Goal: Information Seeking & Learning: Learn about a topic

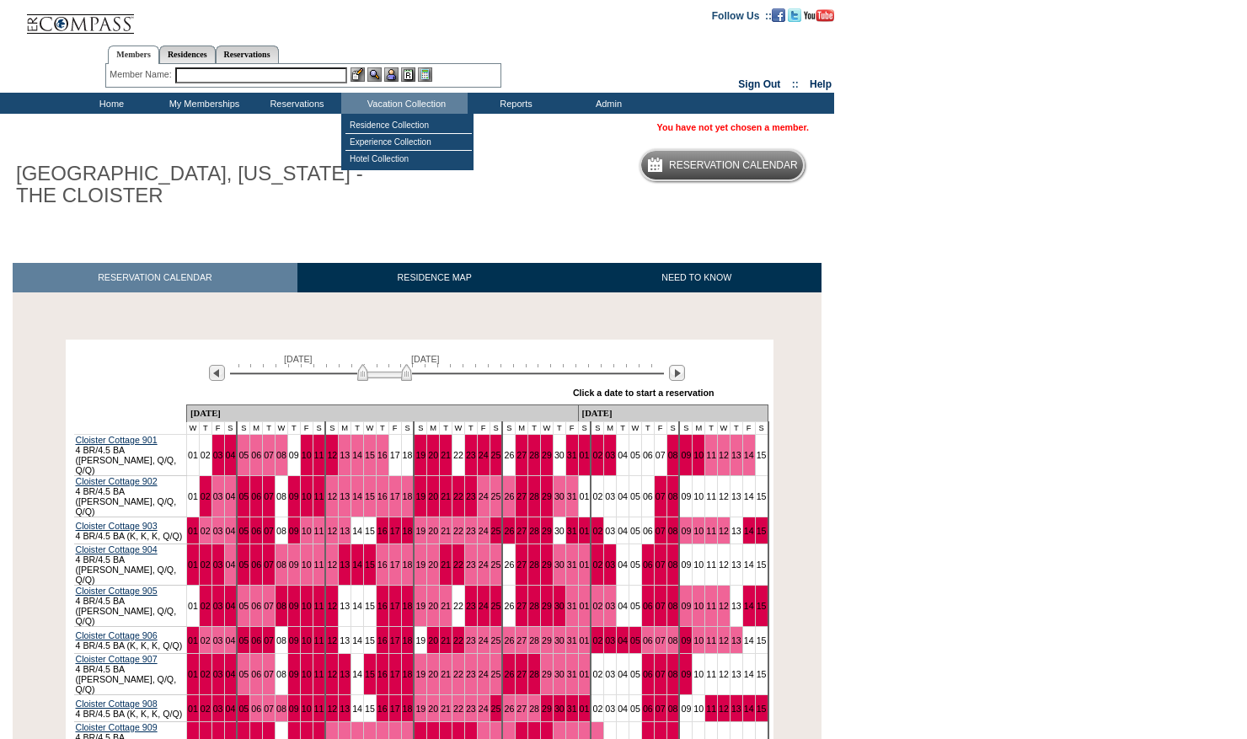
click at [1109, 321] on body "Follow Us ::" at bounding box center [623, 369] width 1247 height 739
click at [684, 371] on img at bounding box center [677, 373] width 16 height 16
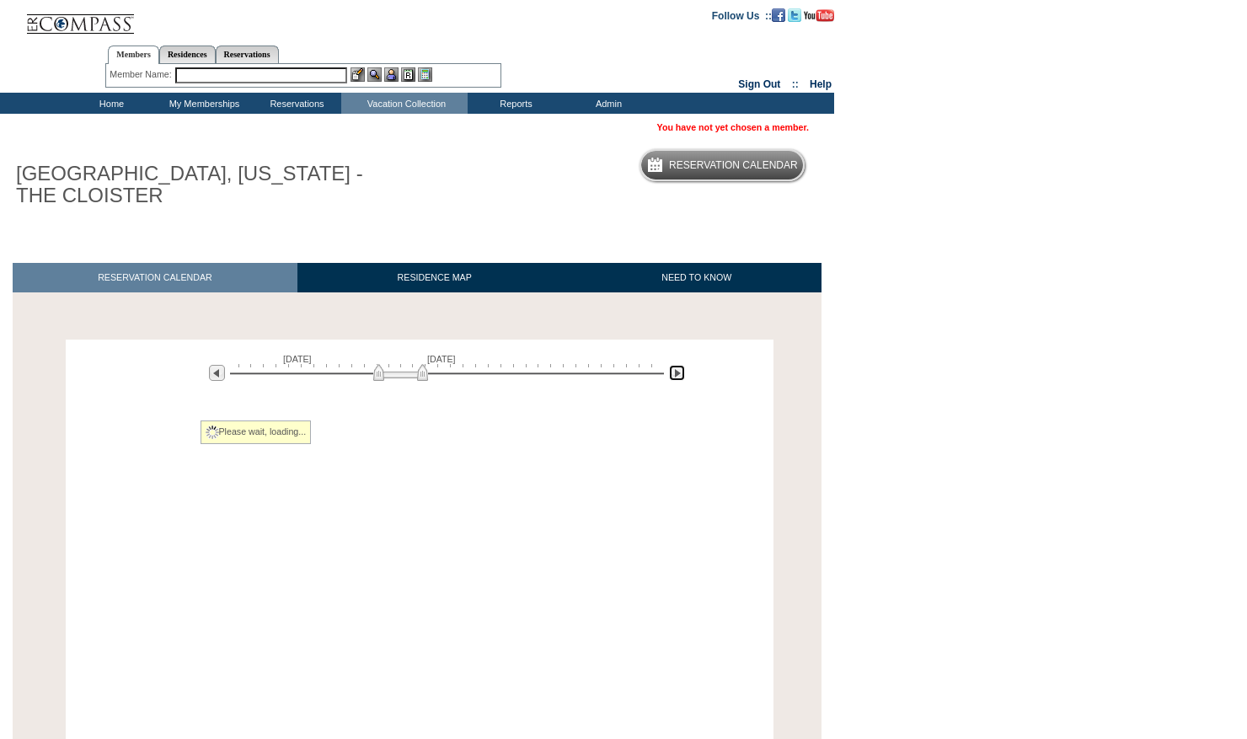
click at [684, 371] on img at bounding box center [677, 373] width 16 height 16
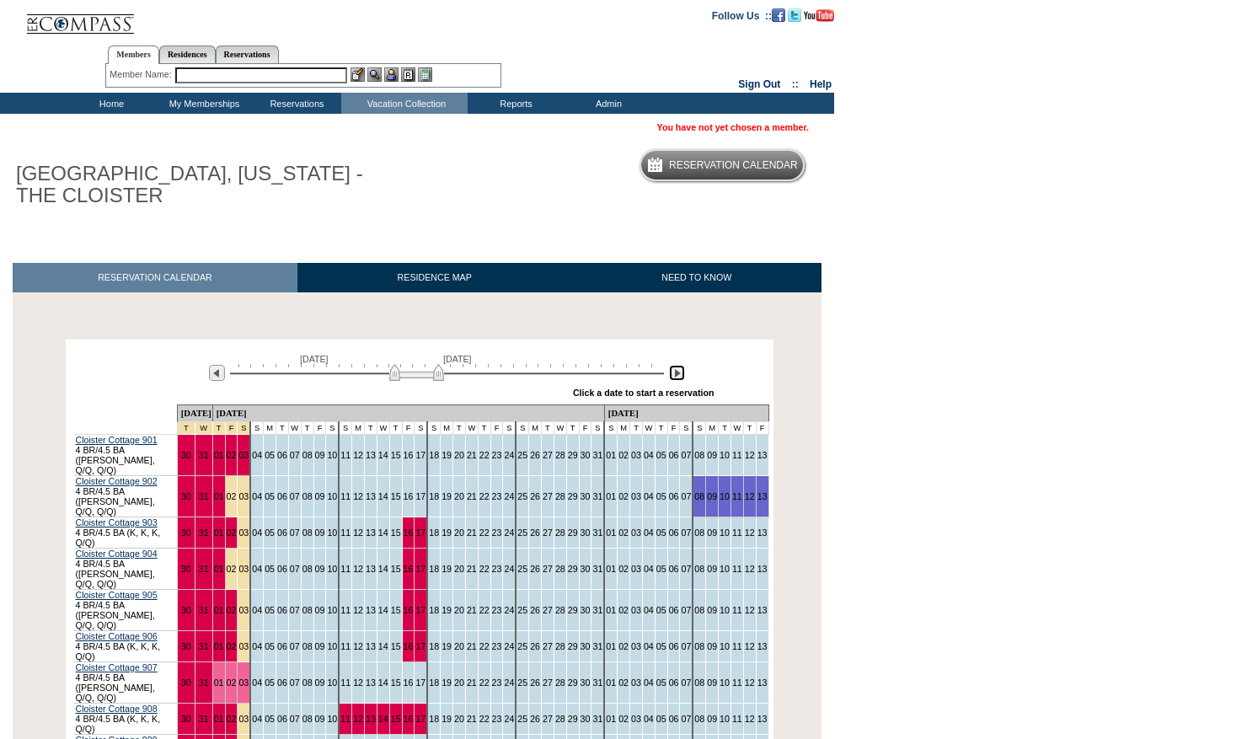
click at [684, 371] on img at bounding box center [677, 373] width 16 height 16
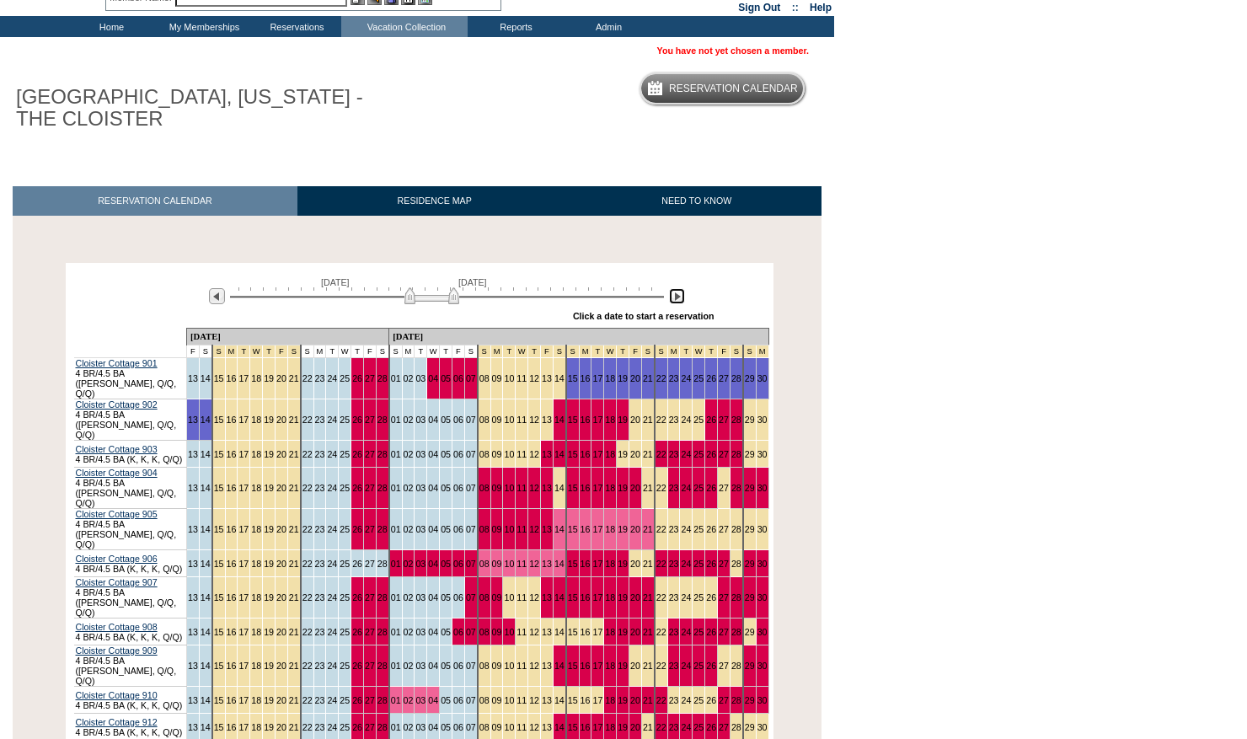
scroll to position [145, 0]
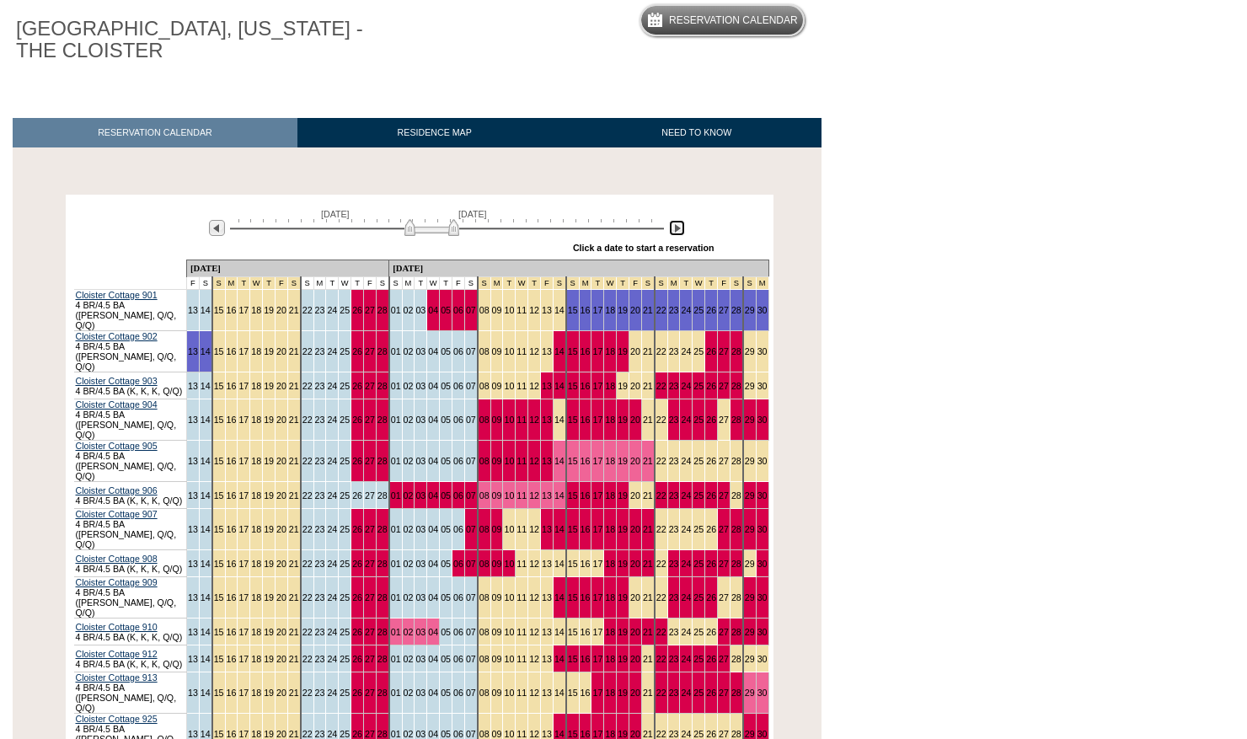
click at [681, 222] on img at bounding box center [677, 228] width 16 height 16
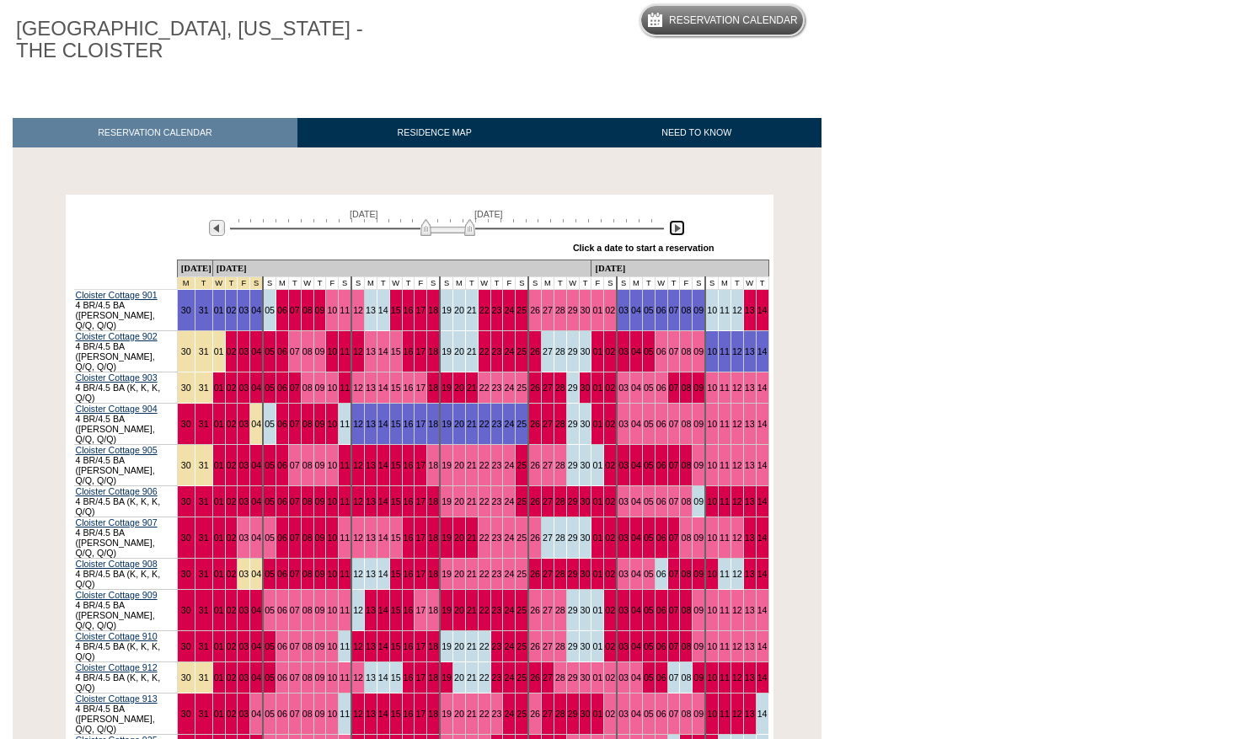
click at [680, 233] on img at bounding box center [677, 228] width 16 height 16
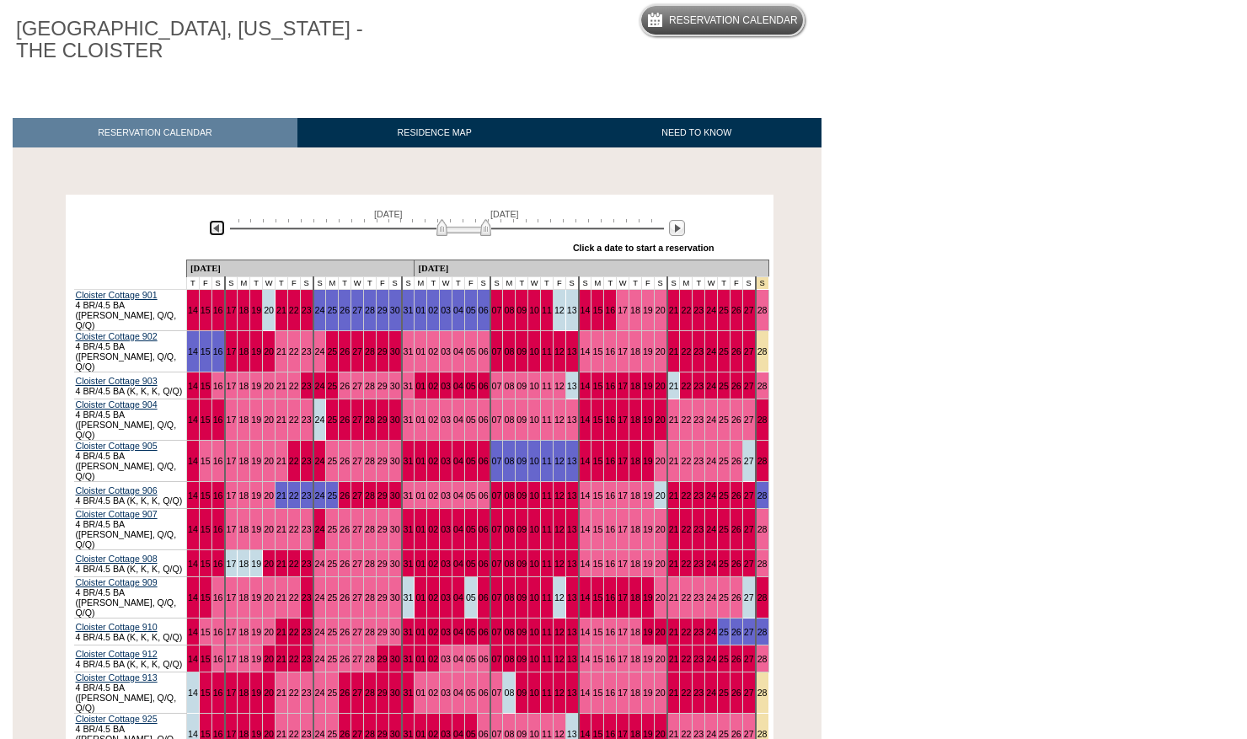
click at [211, 226] on img at bounding box center [217, 228] width 16 height 16
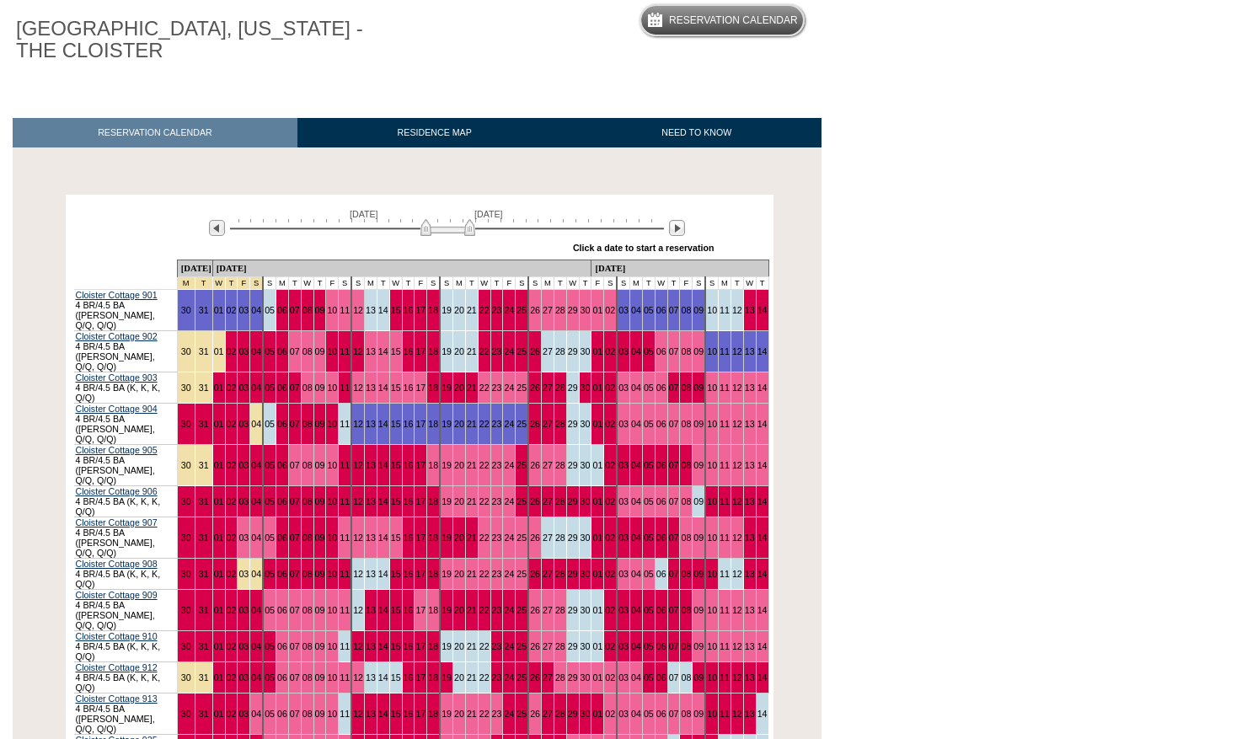
click at [912, 190] on body "Follow Us ::" at bounding box center [623, 224] width 1247 height 739
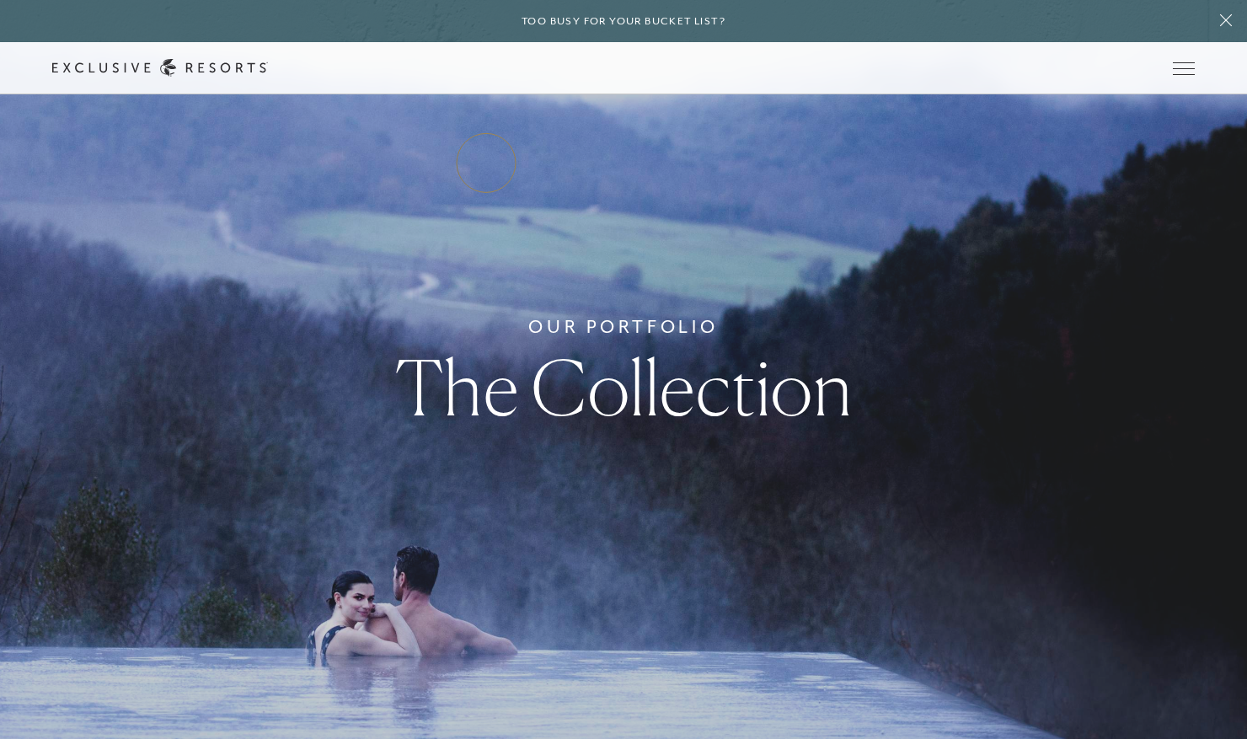
click at [0, 0] on link "Residence Collection" at bounding box center [0, 0] width 0 height 0
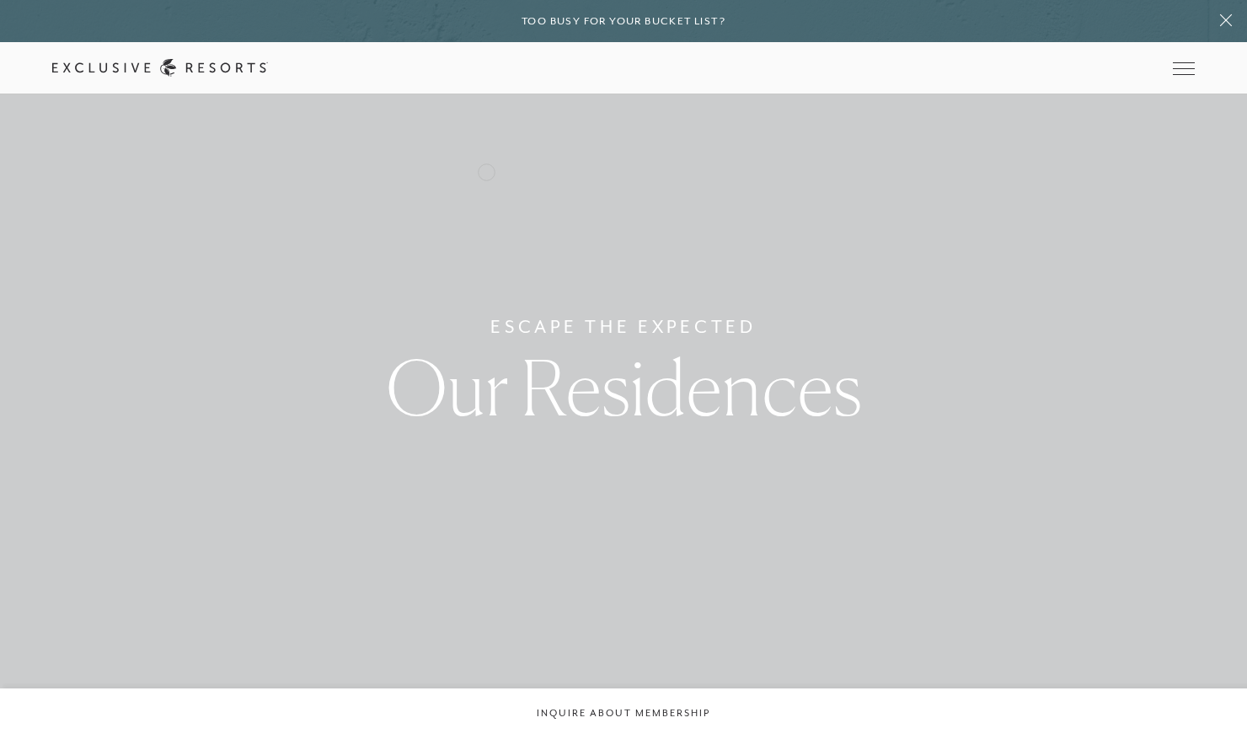
click at [0, 0] on link "Residence Collection" at bounding box center [0, 0] width 0 height 0
click at [0, 0] on link "The Collection" at bounding box center [0, 0] width 0 height 0
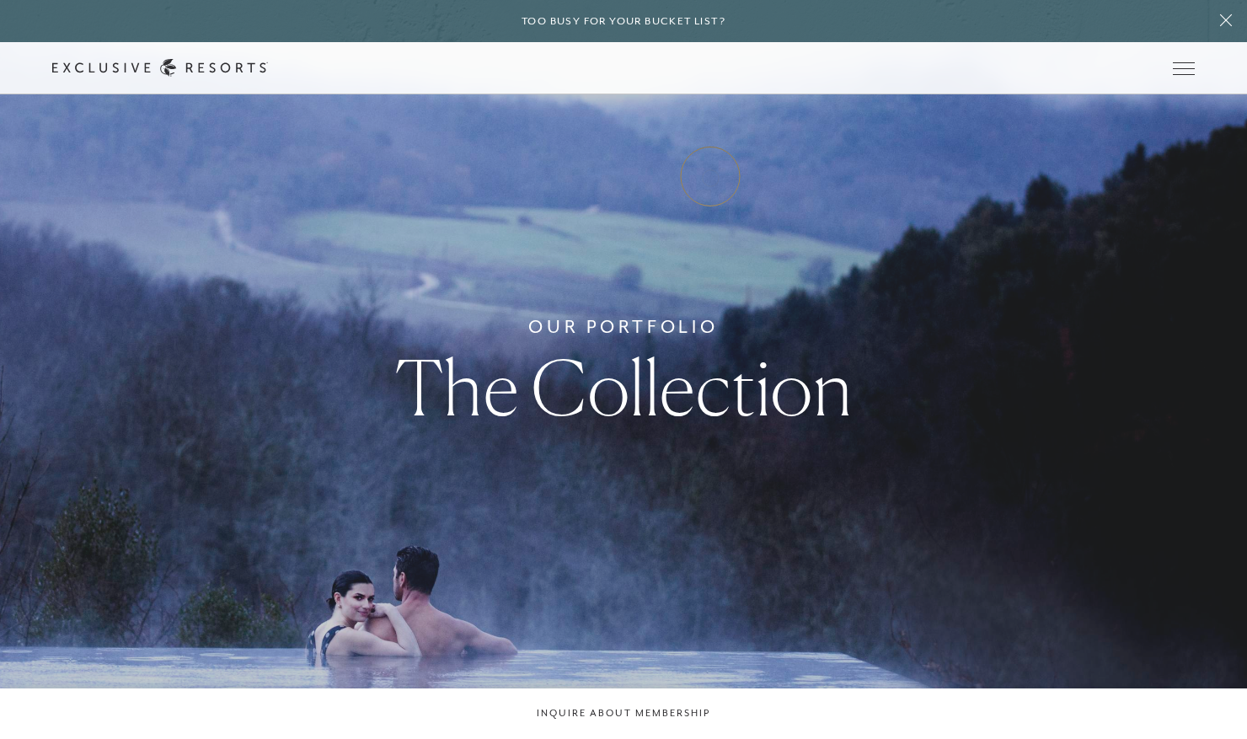
click at [0, 0] on link "Experience Collection" at bounding box center [0, 0] width 0 height 0
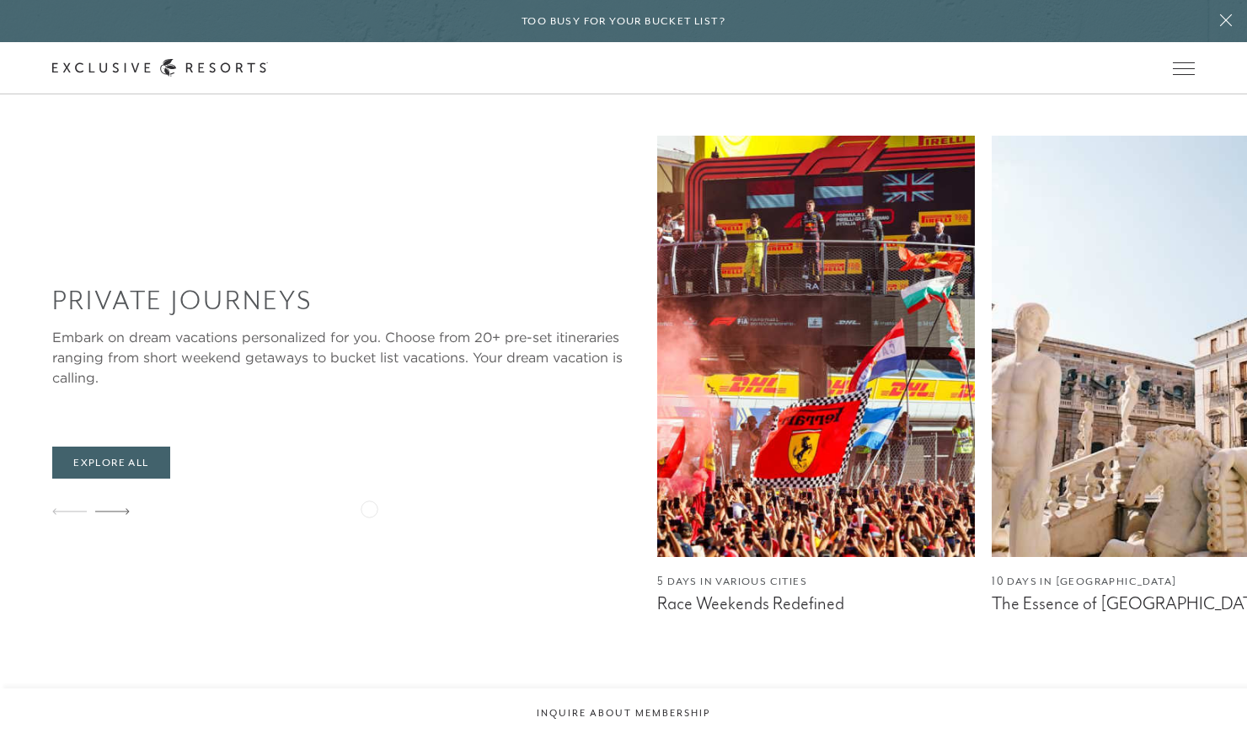
scroll to position [2154, 0]
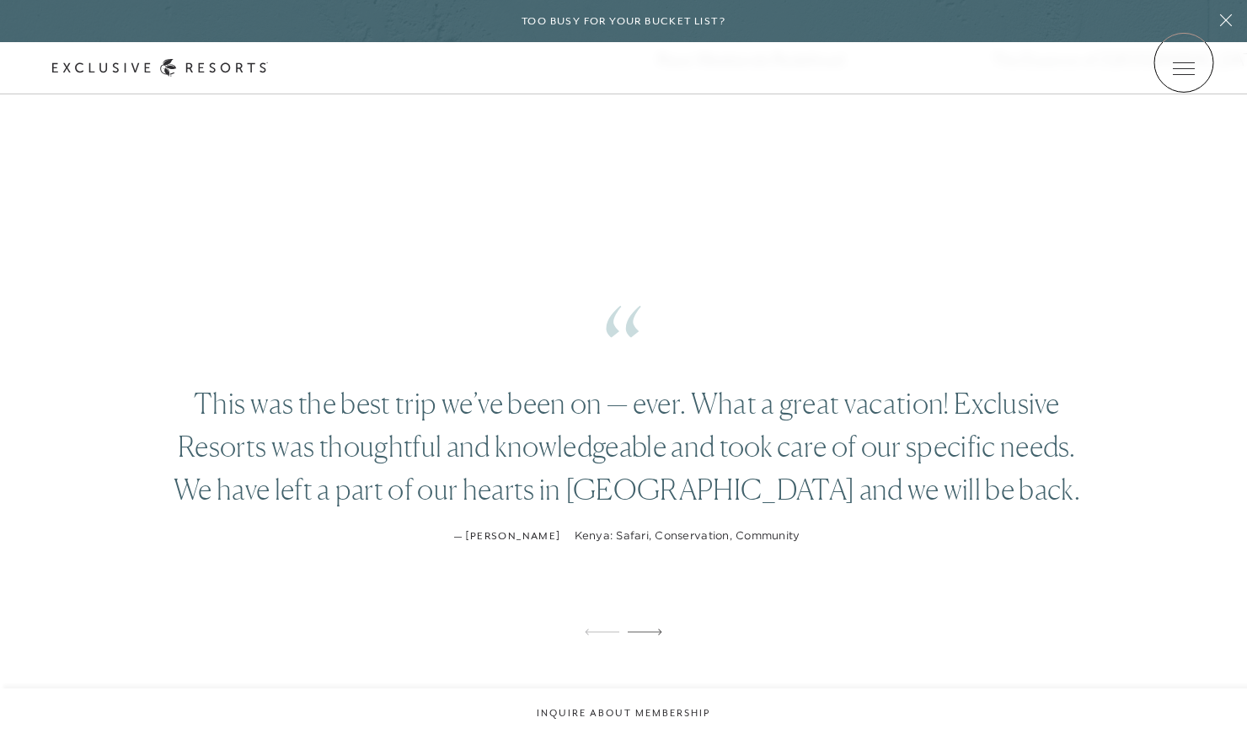
click at [0, 0] on link at bounding box center [0, 0] width 0 height 0
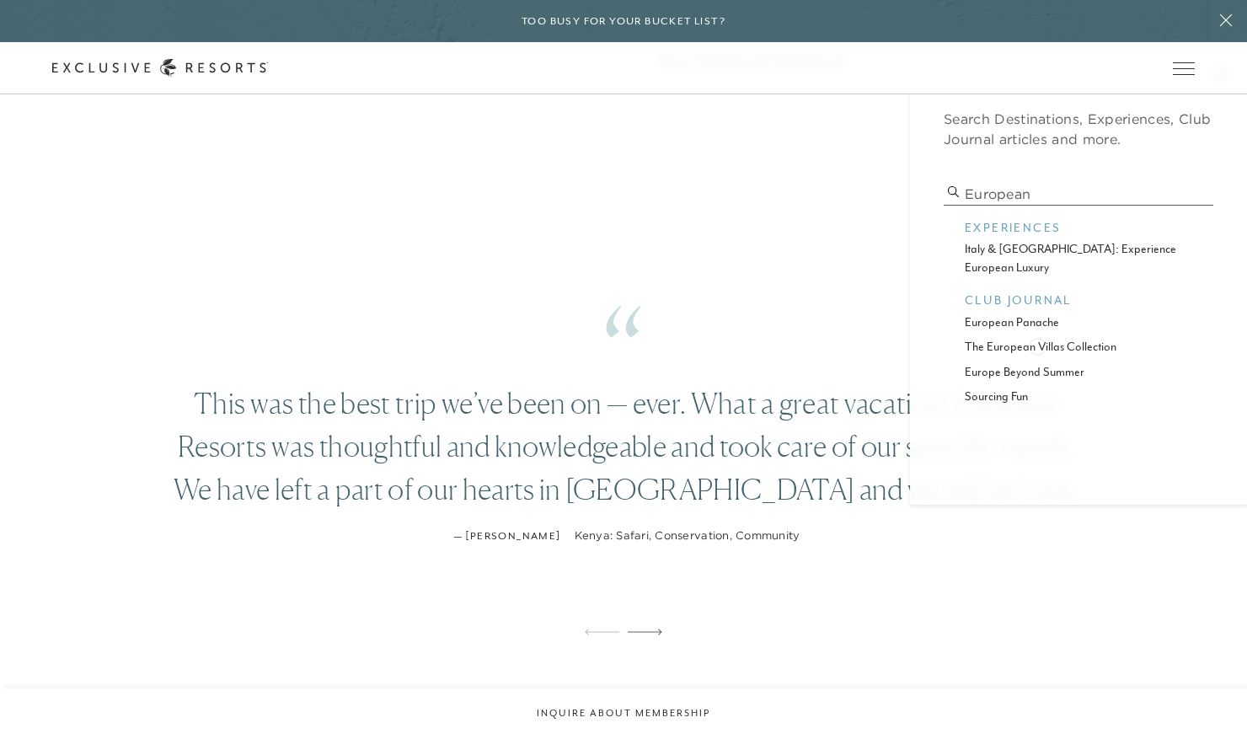
type input "european"
click at [1037, 345] on p "the european villas collection" at bounding box center [1078, 347] width 227 height 18
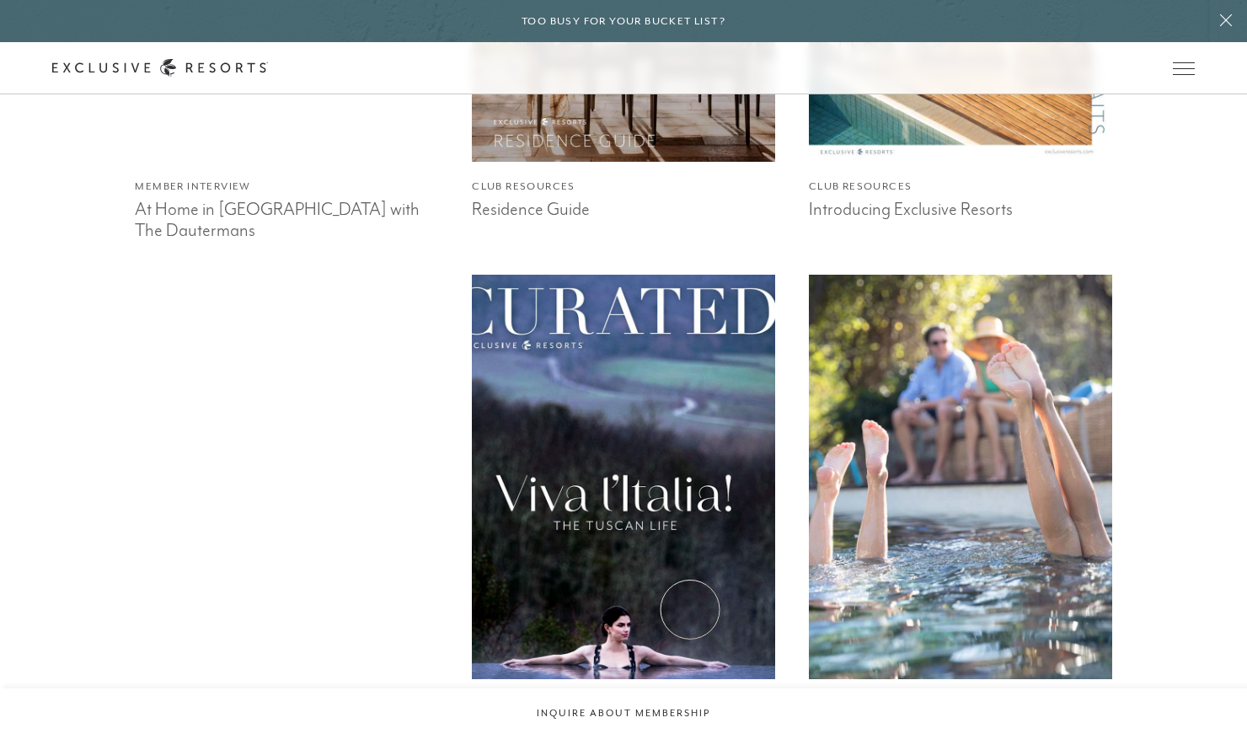
scroll to position [4273, 0]
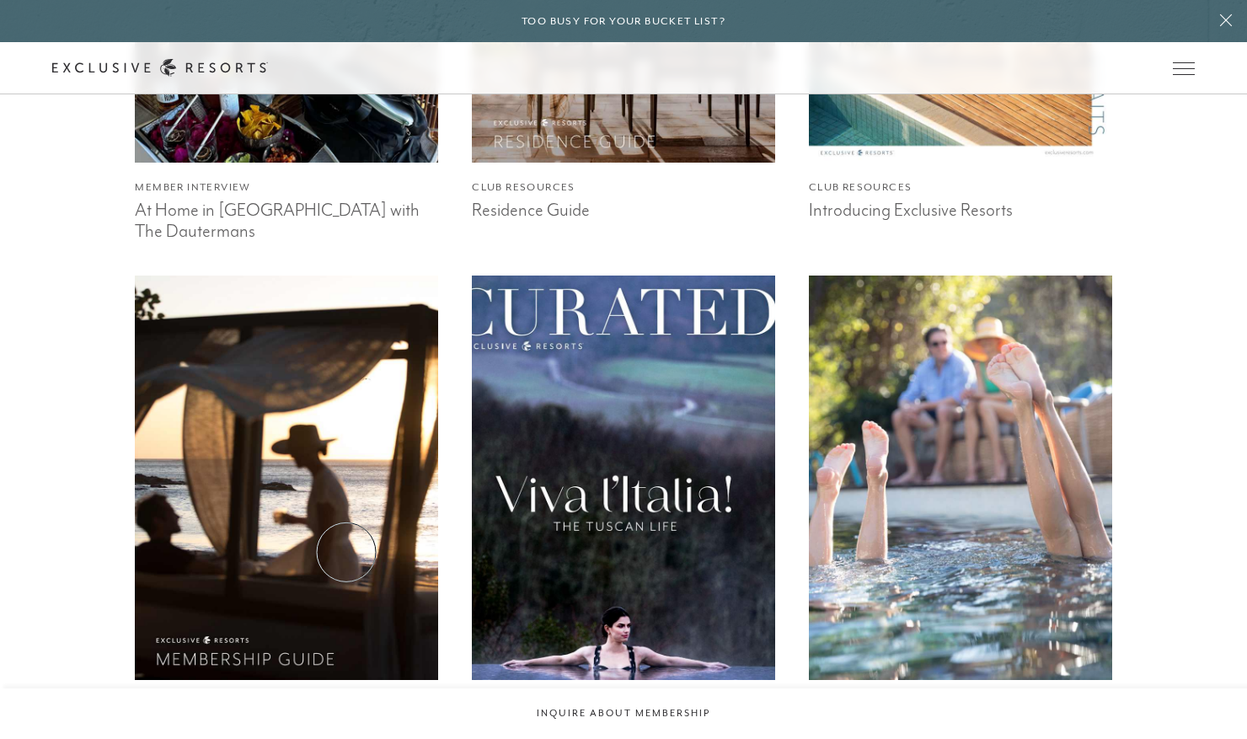
click at [346, 552] on img at bounding box center [287, 477] width 334 height 445
